Goal: Task Accomplishment & Management: Manage account settings

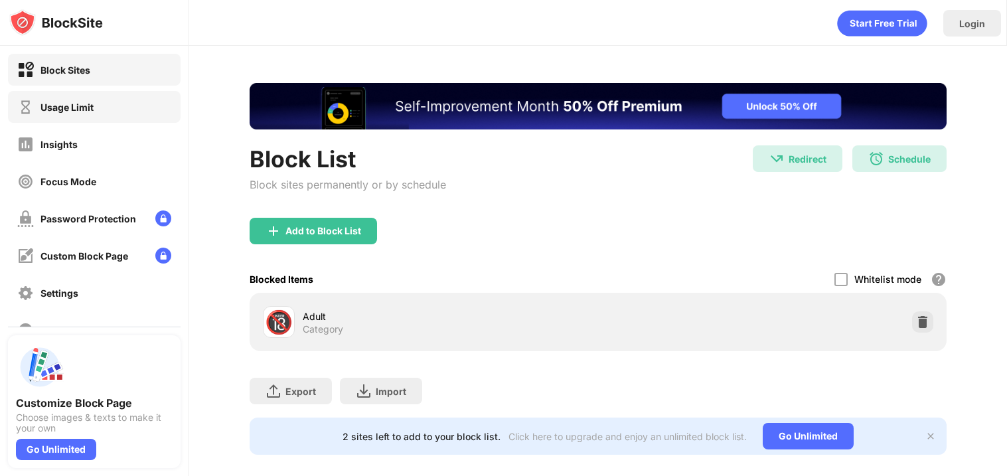
click at [27, 96] on div "Usage Limit" at bounding box center [94, 107] width 173 height 32
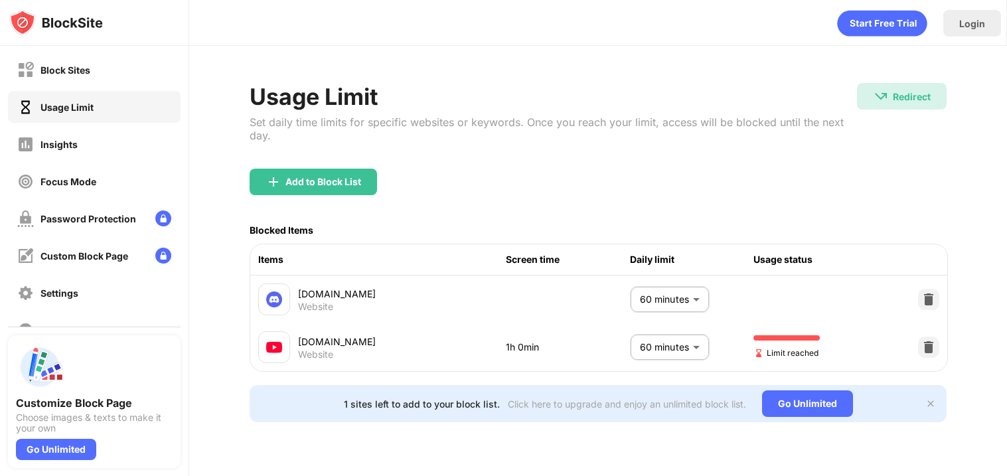
click at [27, 96] on div "Usage Limit" at bounding box center [94, 107] width 173 height 32
click at [924, 344] on img at bounding box center [928, 346] width 13 height 13
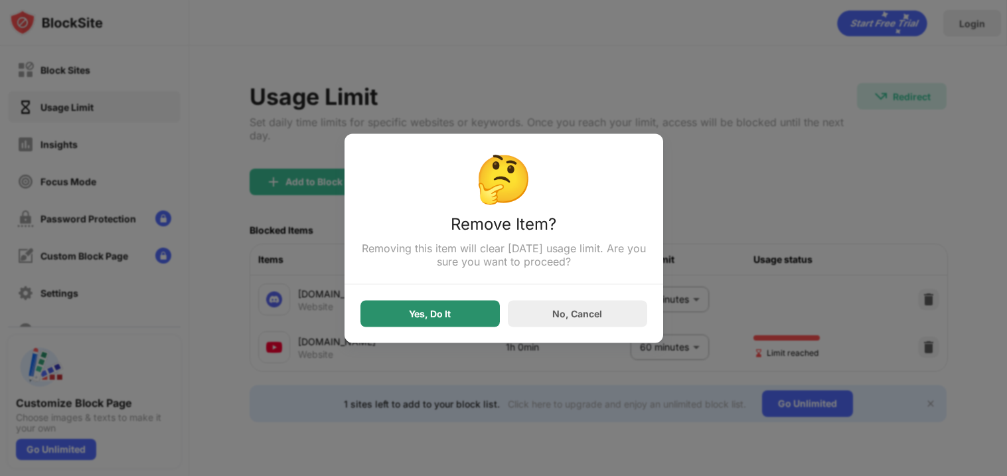
drag, startPoint x: 461, startPoint y: 325, endPoint x: 466, endPoint y: 307, distance: 19.3
click at [466, 307] on div "🤔 Remove Item? Removing this item will clear [DATE] usage limit. Are you sure y…" at bounding box center [503, 237] width 319 height 209
click at [466, 307] on div "Yes, Do It" at bounding box center [429, 313] width 139 height 27
